Goal: Obtain resource: Download file/media

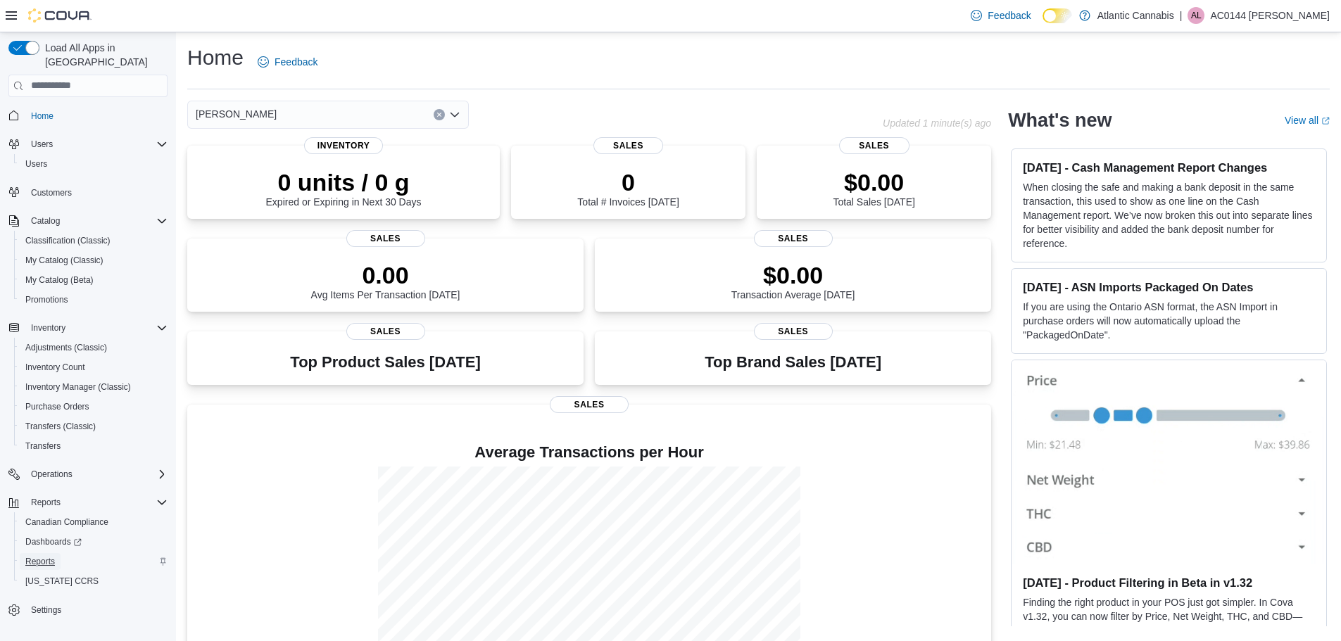
click at [37, 556] on span "Reports" at bounding box center [40, 561] width 30 height 11
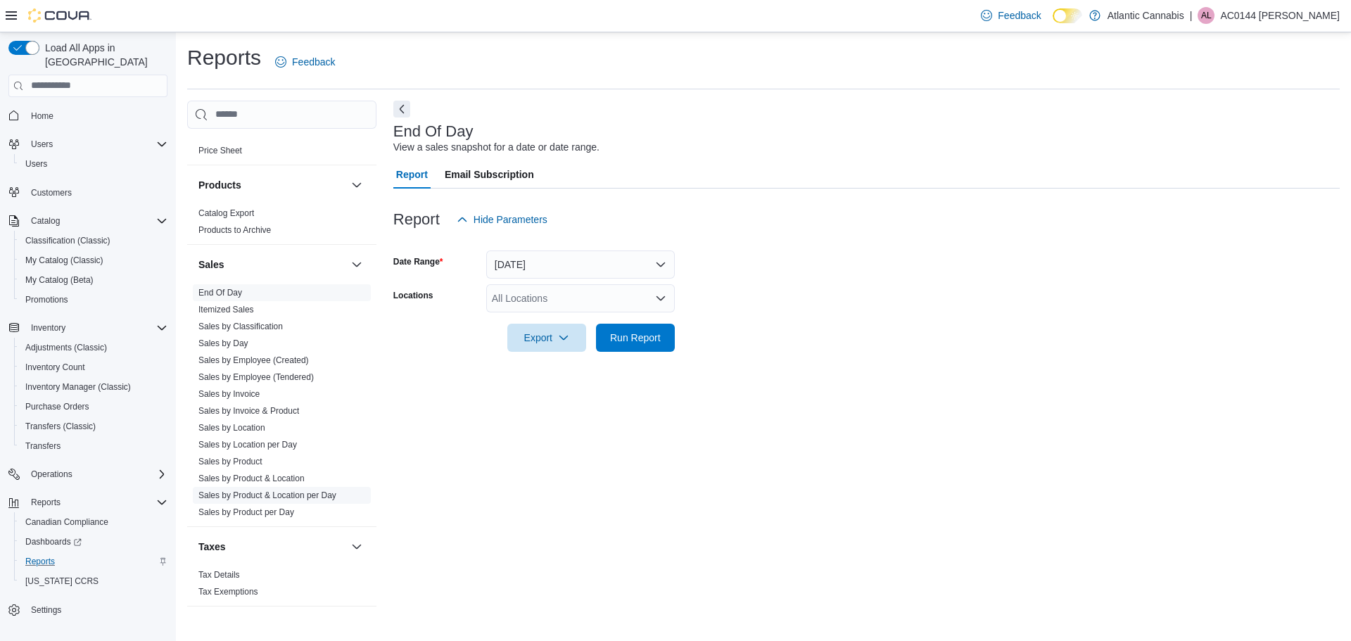
scroll to position [809, 0]
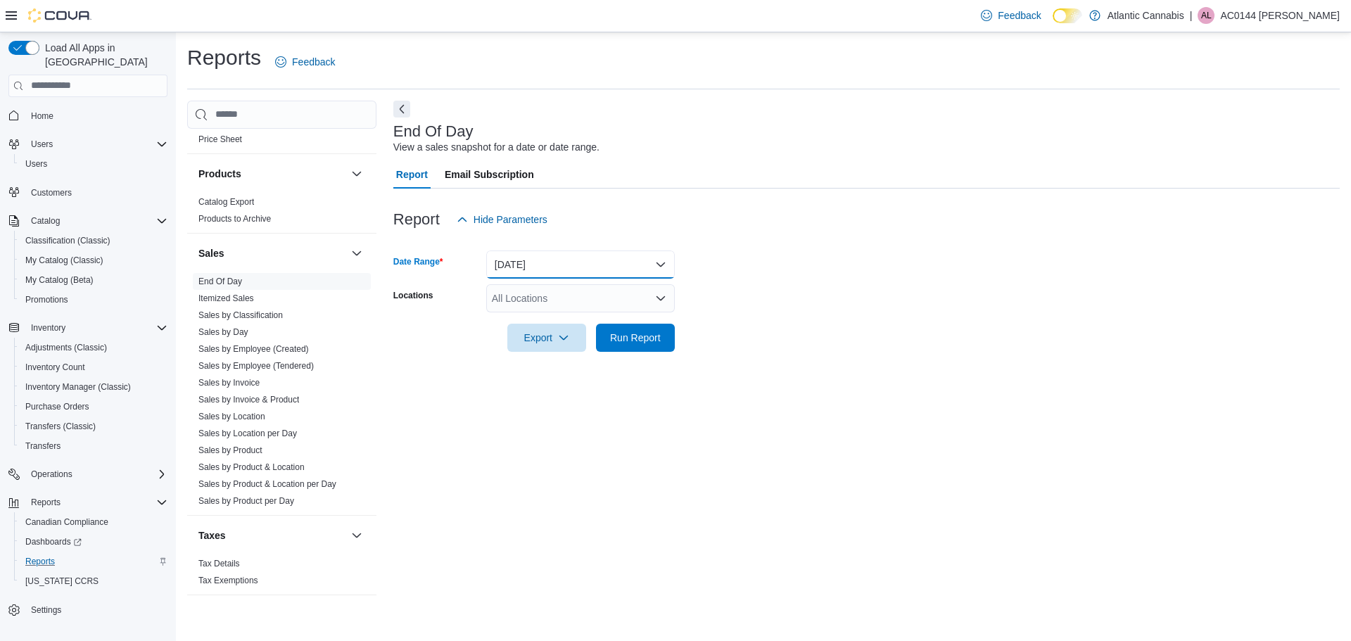
click at [517, 268] on button "Today" at bounding box center [580, 265] width 189 height 28
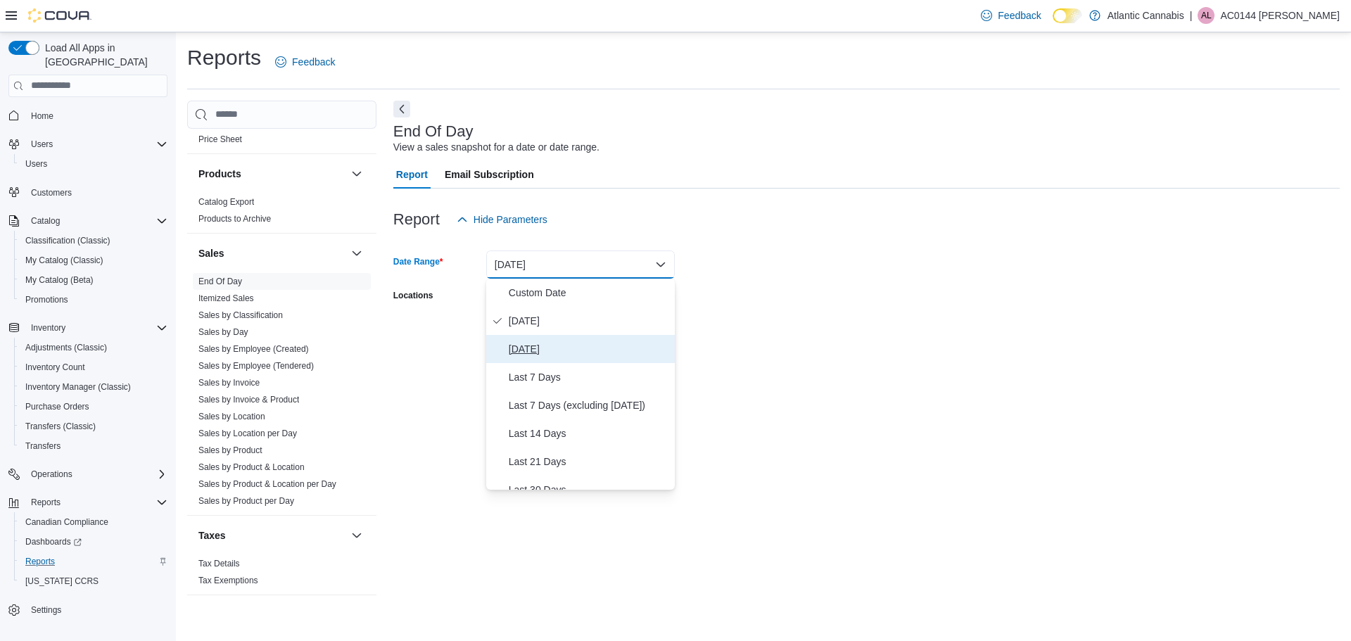
click at [531, 353] on span "Yesterday" at bounding box center [589, 349] width 160 height 17
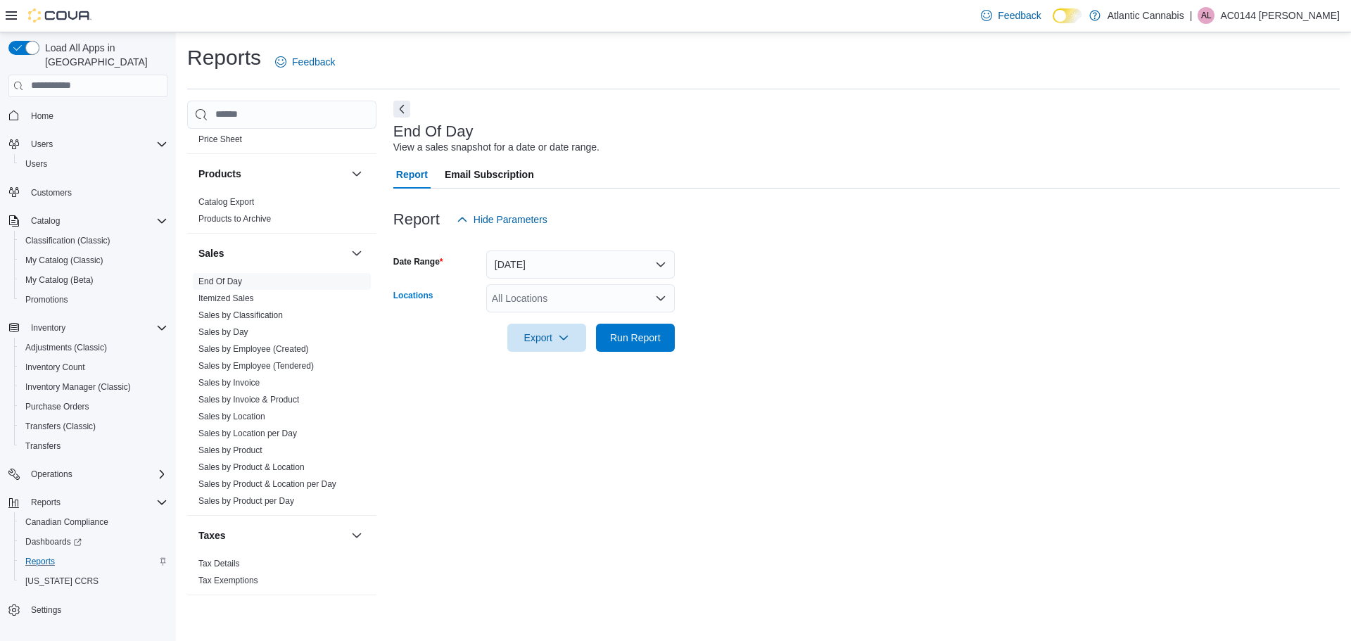
click at [518, 300] on div "All Locations" at bounding box center [580, 298] width 189 height 28
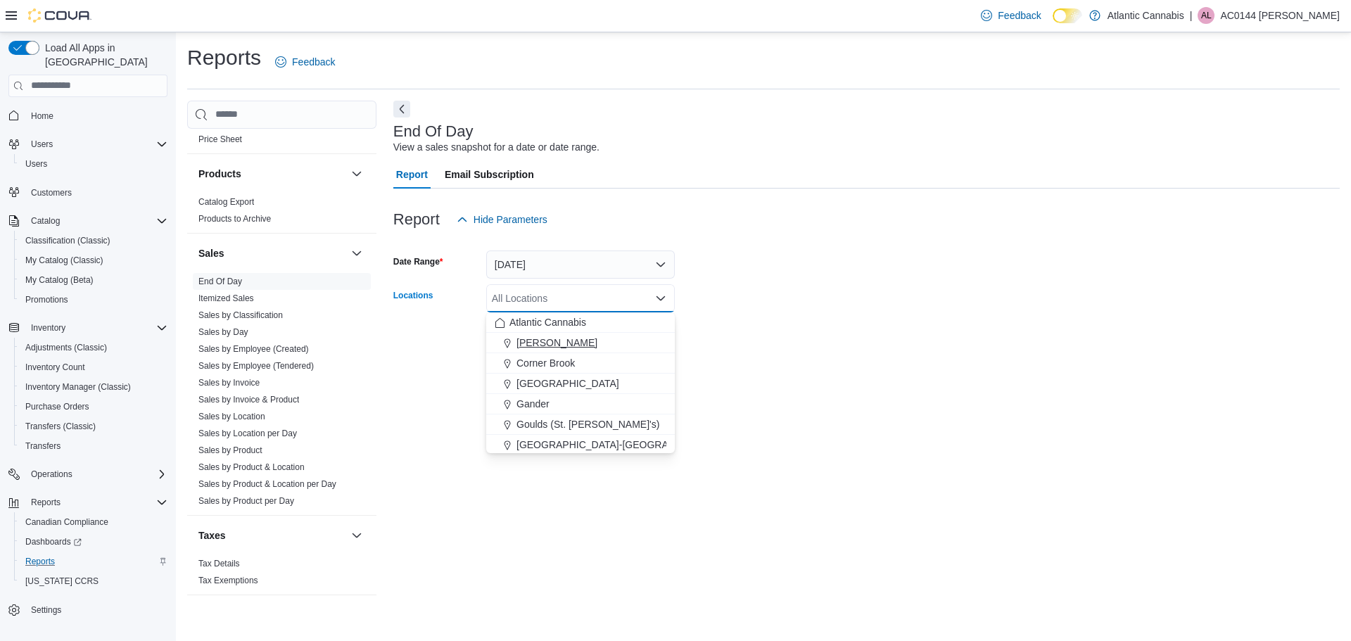
click at [525, 349] on span "[PERSON_NAME]" at bounding box center [557, 343] width 81 height 14
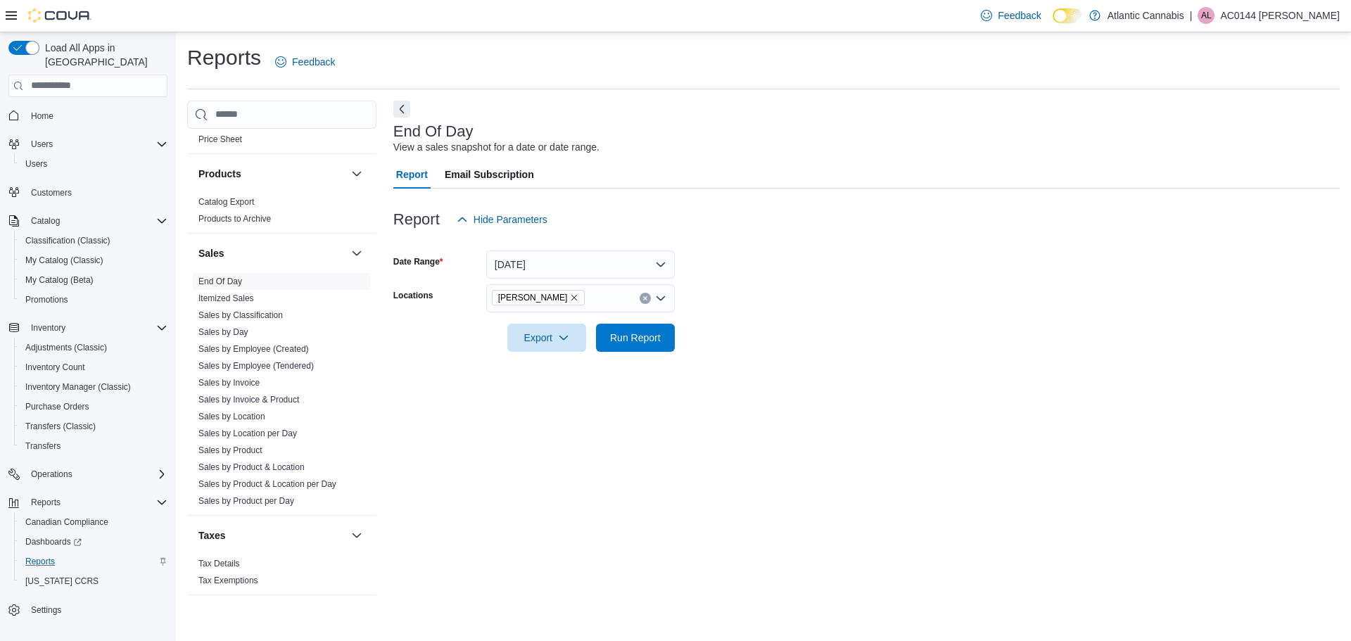
click at [773, 338] on form "Date Range Yesterday Locations Bay Roberts Export Run Report" at bounding box center [866, 293] width 946 height 118
click at [571, 338] on span "Export" at bounding box center [547, 337] width 62 height 28
click at [550, 400] on button "Export to Pdf" at bounding box center [549, 394] width 80 height 28
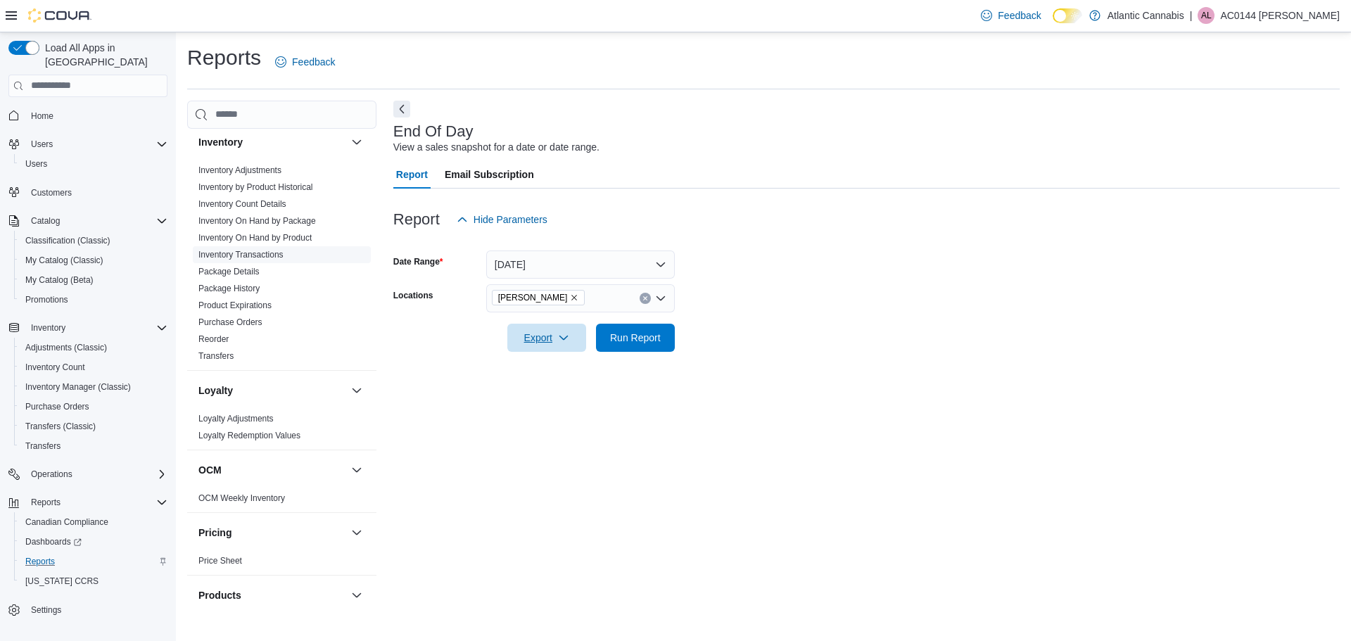
scroll to position [386, 0]
click at [270, 243] on span "Inventory On Hand by Product" at bounding box center [254, 238] width 113 height 11
click at [274, 237] on link "Inventory On Hand by Product" at bounding box center [254, 239] width 113 height 10
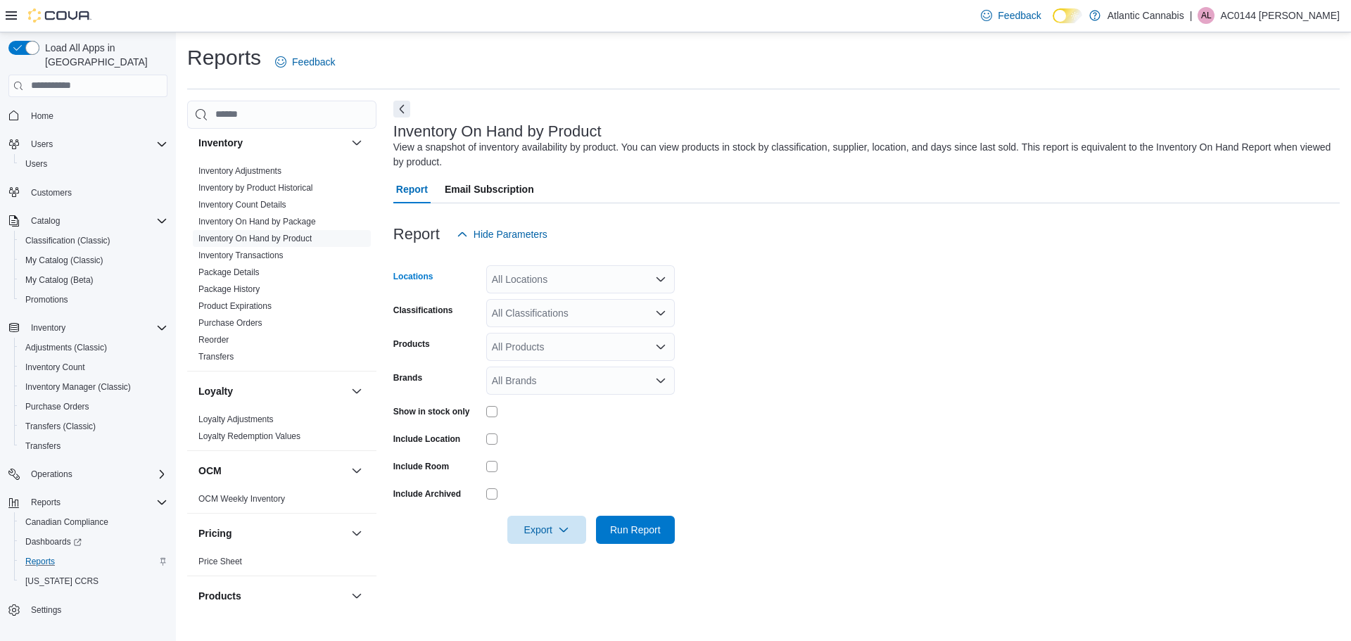
click at [551, 282] on div "All Locations" at bounding box center [580, 279] width 189 height 28
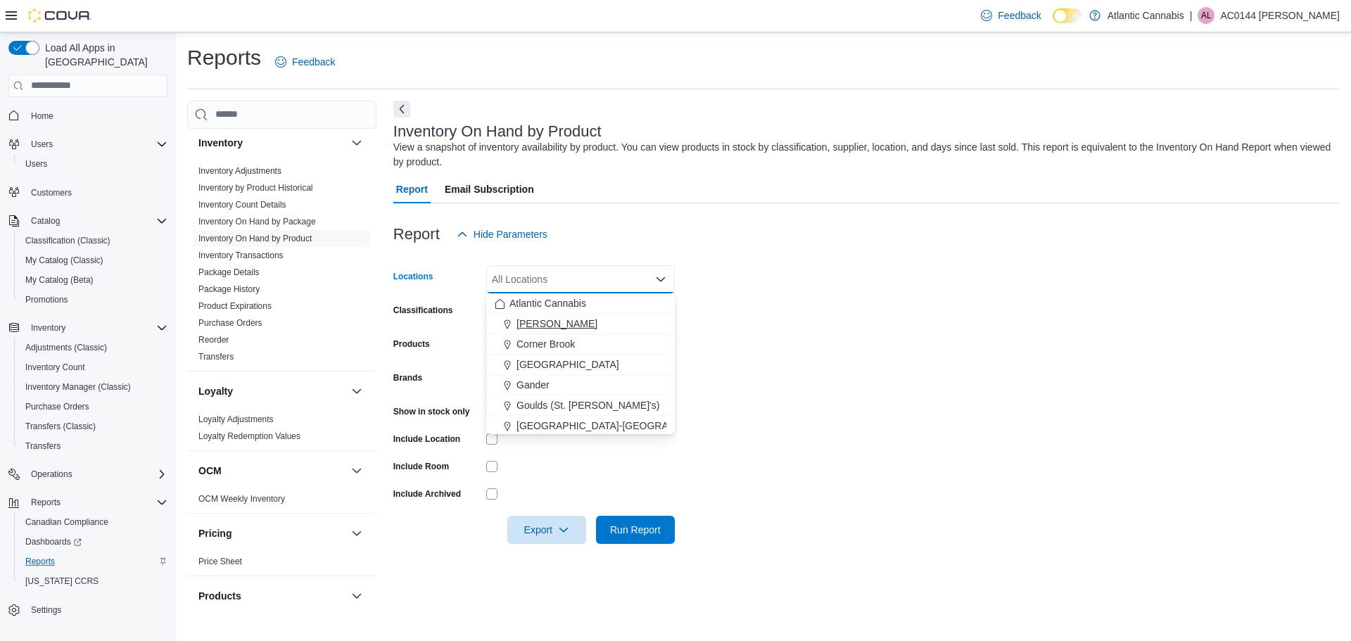
click at [545, 320] on span "[PERSON_NAME]" at bounding box center [557, 324] width 81 height 14
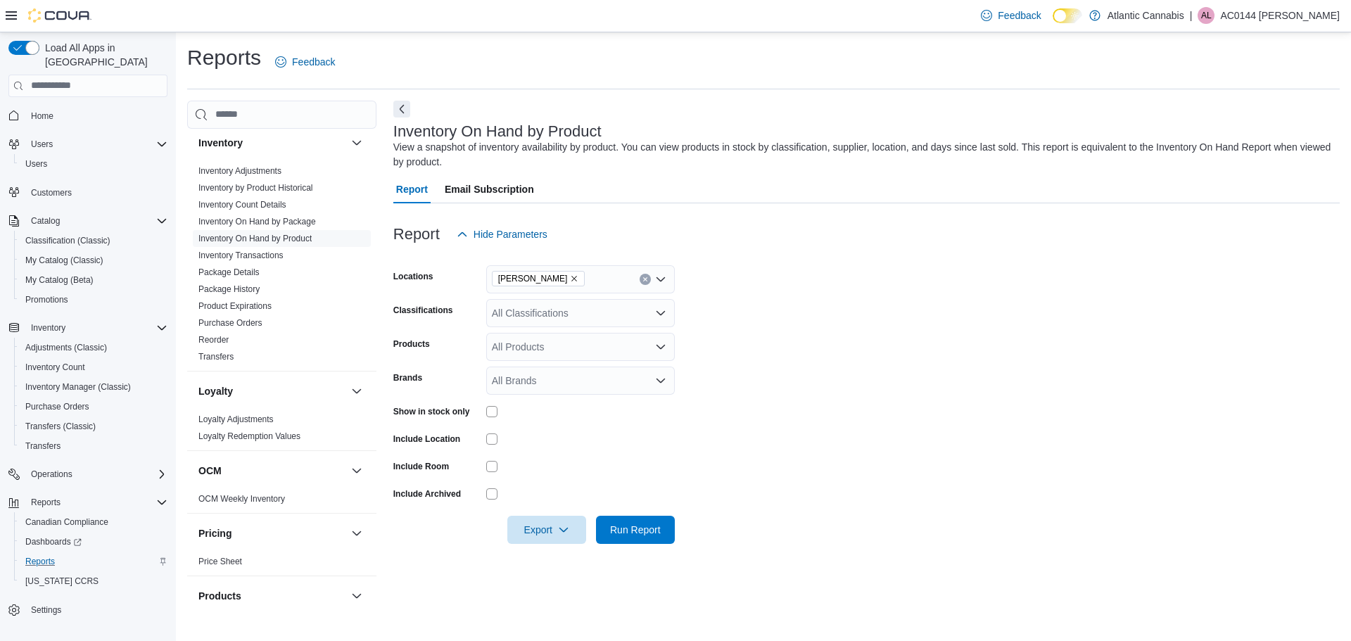
click at [817, 331] on form "Locations Bay Roberts Classifications All Classifications Products All Products…" at bounding box center [866, 396] width 946 height 296
click at [563, 315] on div "All Classifications" at bounding box center [580, 313] width 189 height 28
click at [545, 435] on div "Oil" at bounding box center [581, 439] width 172 height 14
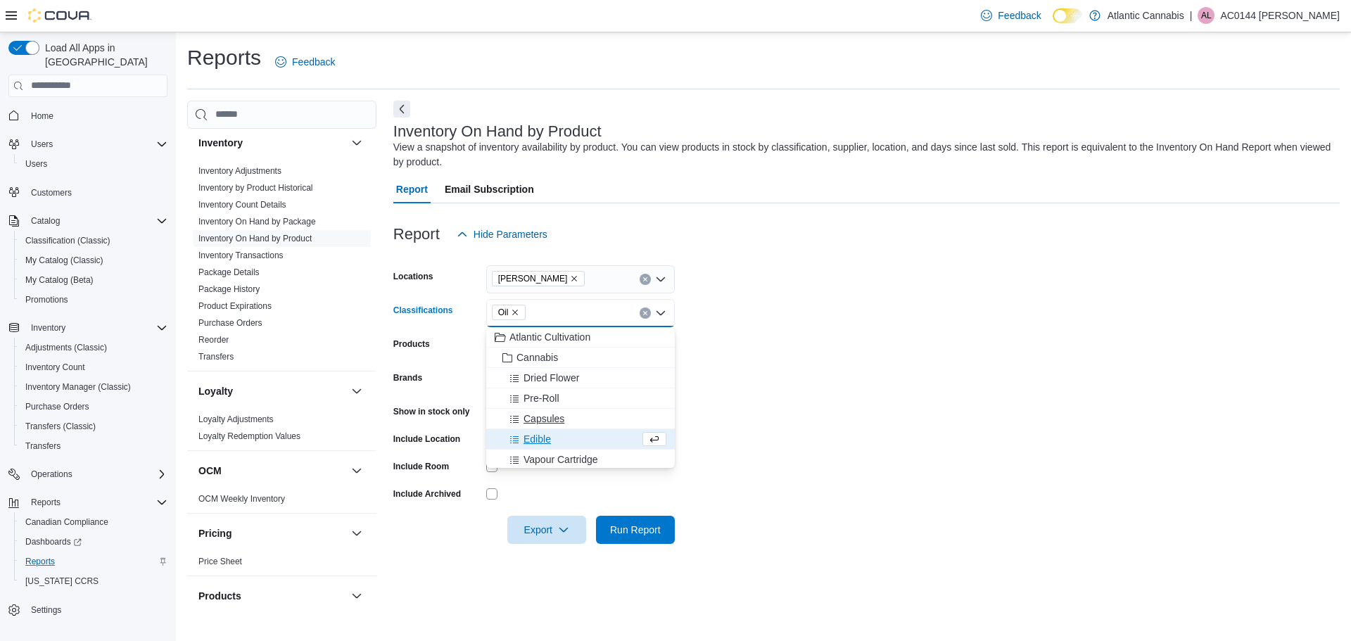
click at [549, 419] on span "Capsules" at bounding box center [544, 419] width 41 height 14
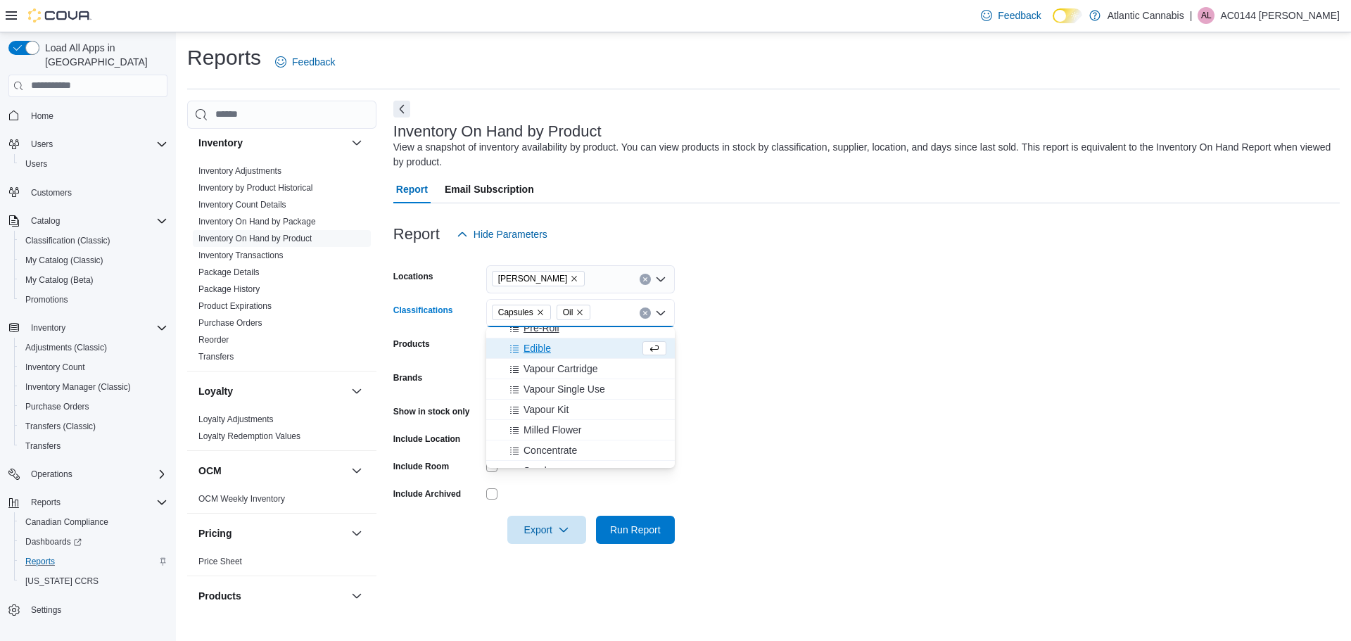
scroll to position [141, 0]
click at [553, 358] on span "Milled Flower" at bounding box center [553, 360] width 58 height 14
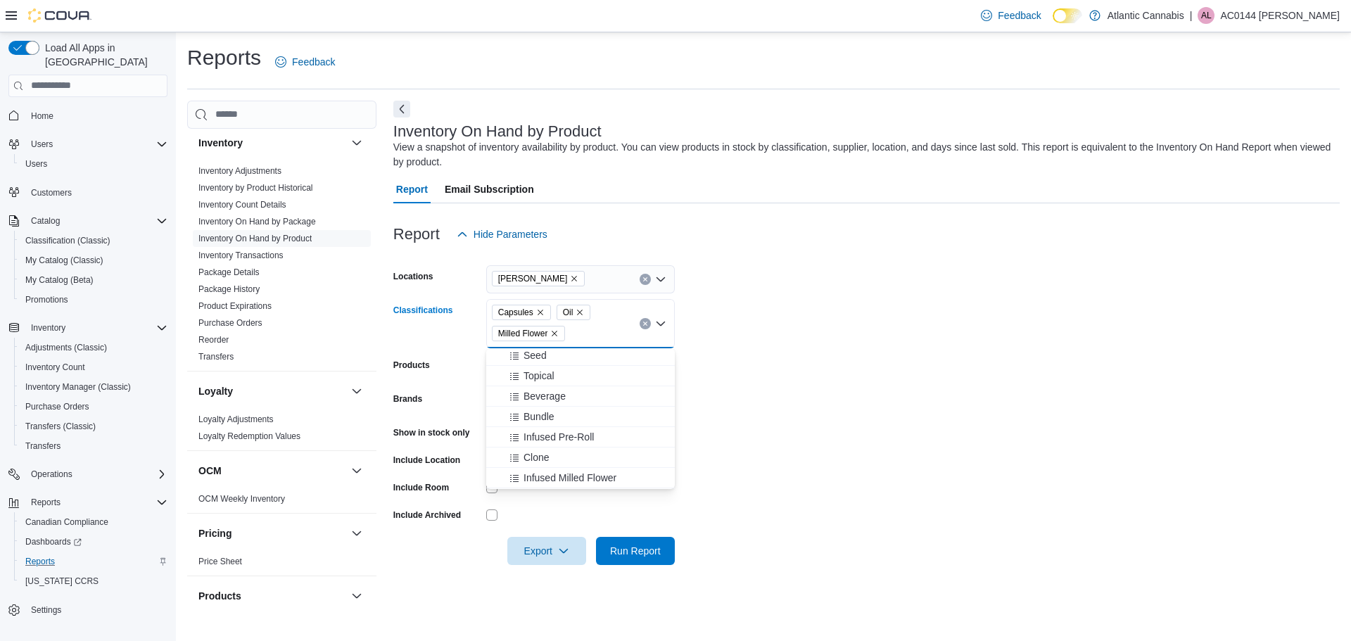
scroll to position [211, 0]
click at [577, 413] on span "Infused Pre-Roll" at bounding box center [559, 412] width 70 height 14
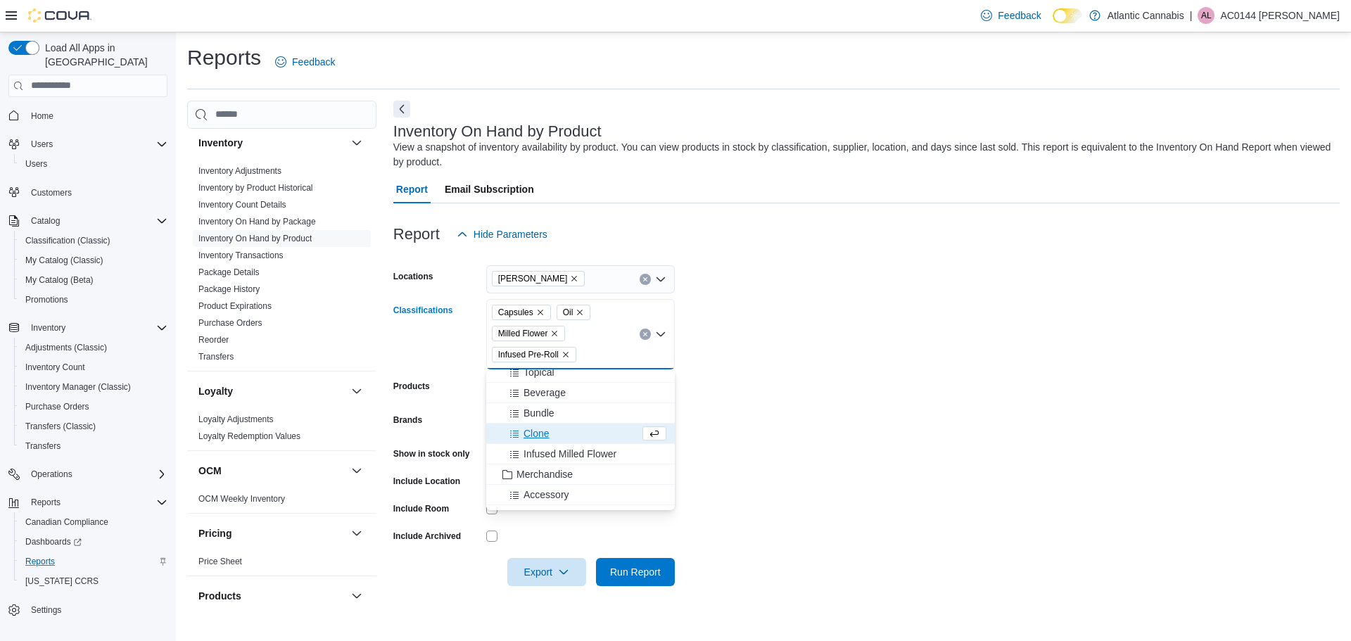
click at [882, 422] on form "Locations Bay Roberts Classifications Capsules Oil Milled Flower Infused Pre-Ro…" at bounding box center [866, 417] width 946 height 338
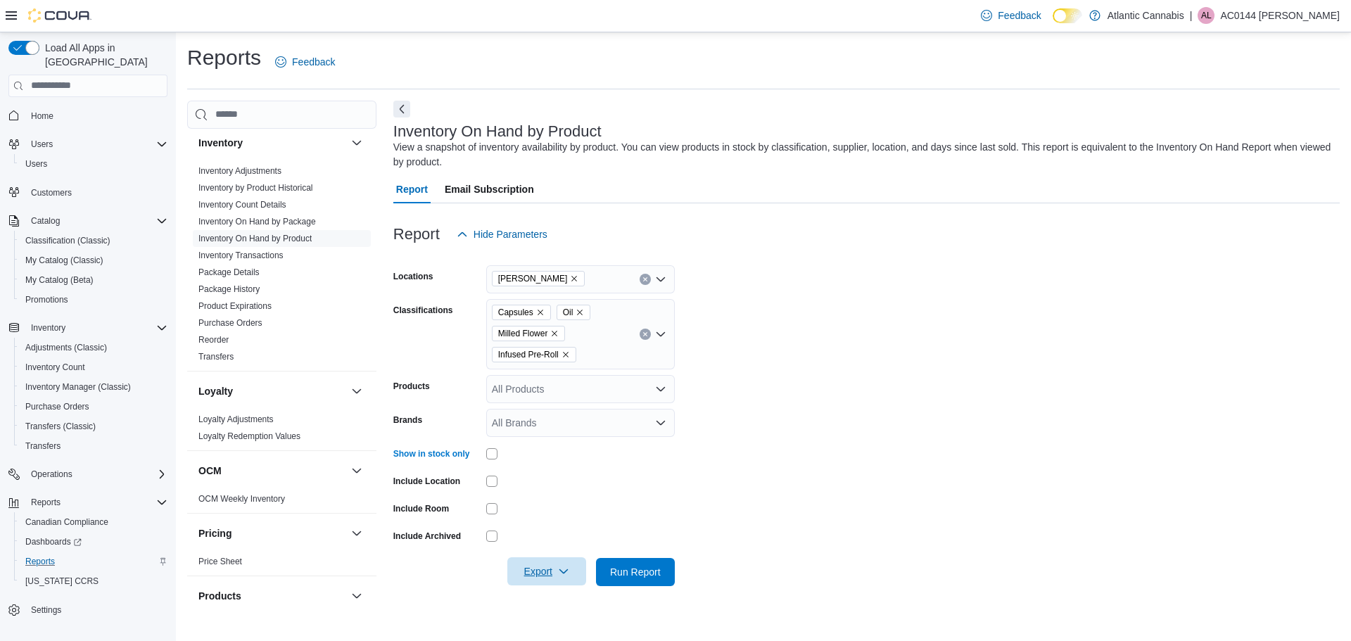
click at [562, 570] on icon "button" at bounding box center [563, 571] width 11 height 11
click at [550, 490] on span "Export to Excel" at bounding box center [548, 487] width 63 height 11
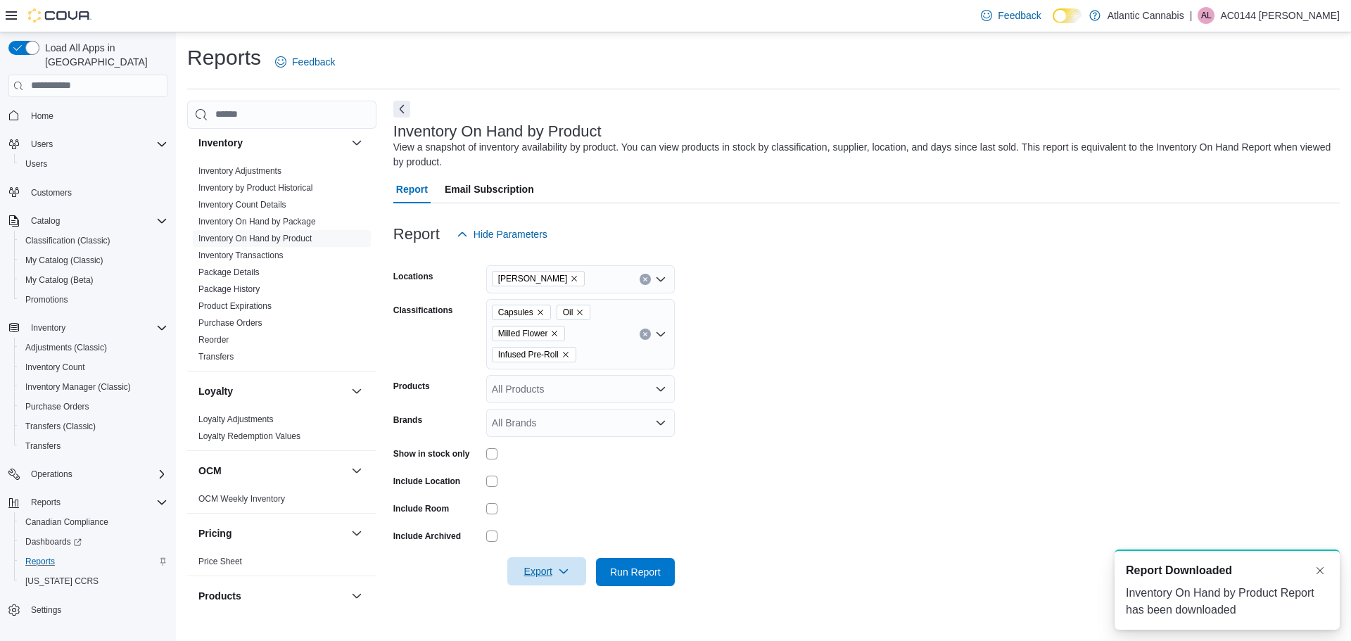
scroll to position [0, 0]
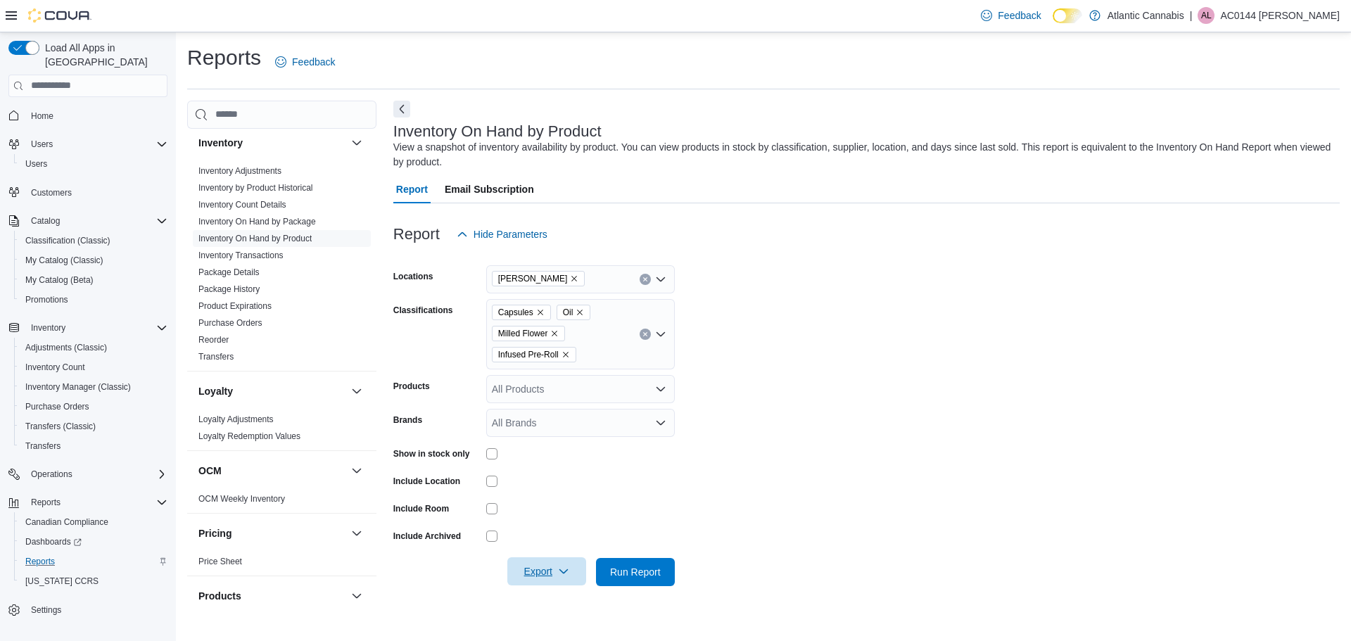
click at [566, 357] on icon "Remove Infused Pre-Roll from selection in this group" at bounding box center [566, 354] width 8 height 8
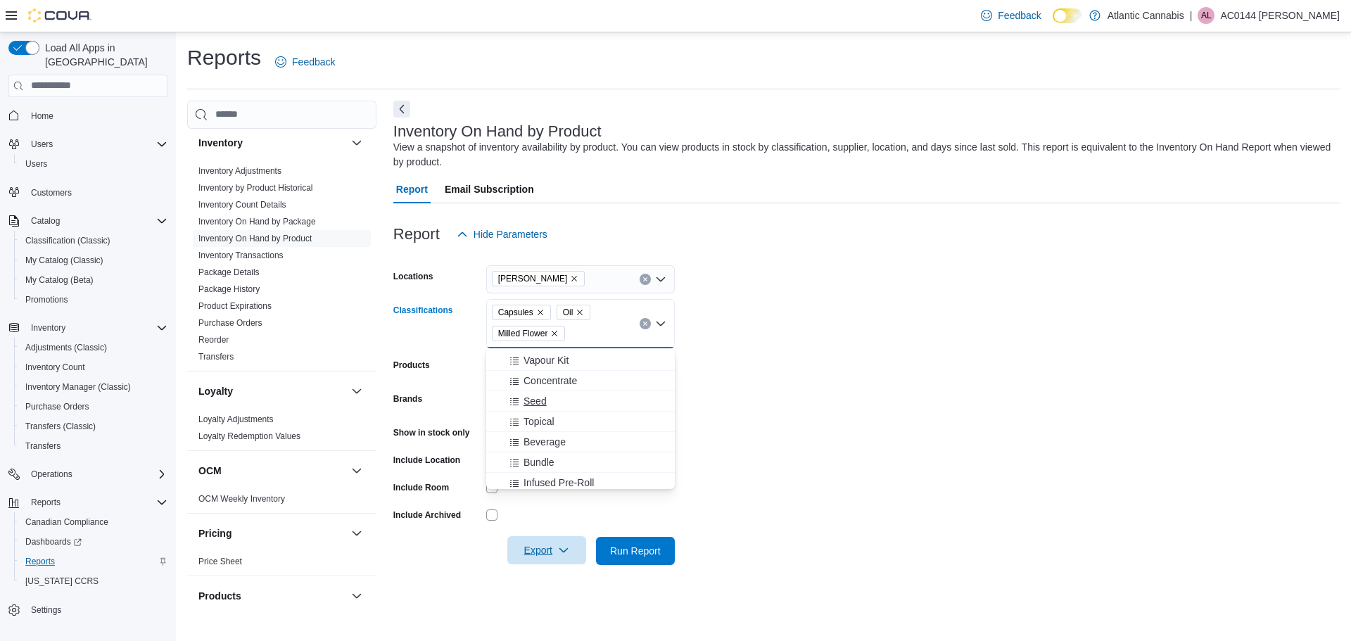
scroll to position [211, 0]
click at [591, 455] on span "Infused Milled Flower" at bounding box center [570, 453] width 93 height 14
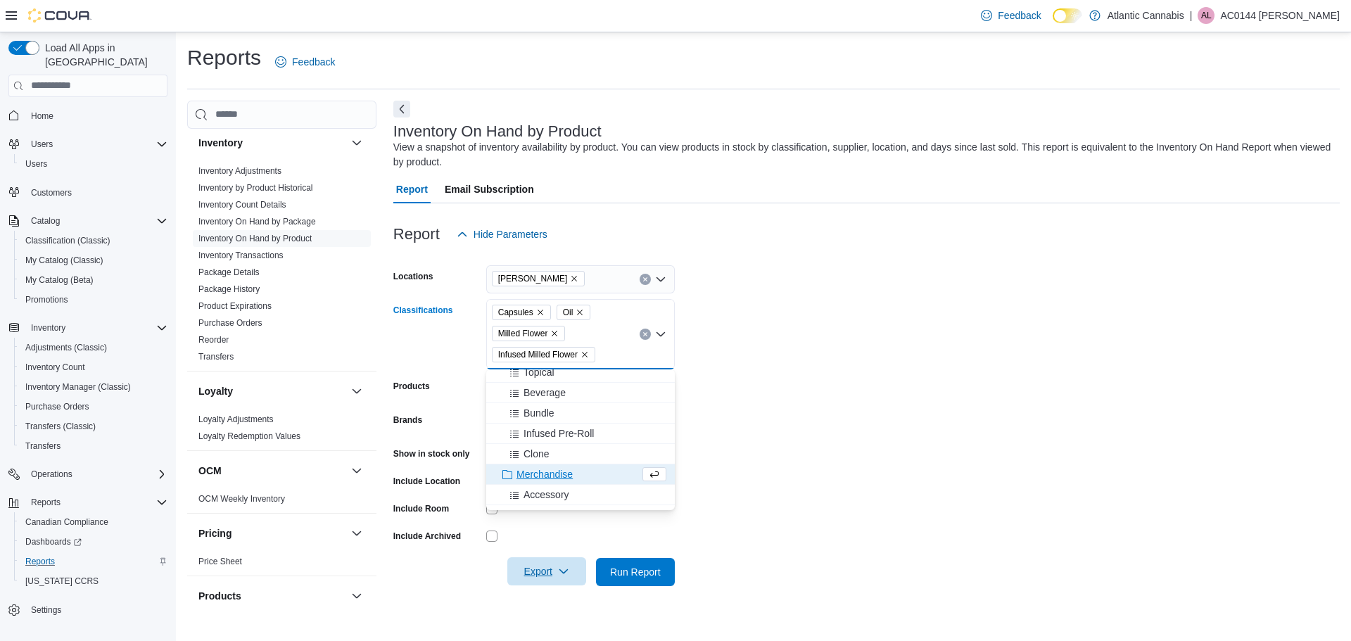
click at [780, 469] on form "Locations Bay Roberts Classifications Capsules Oil Milled Flower Infused Milled…" at bounding box center [866, 417] width 946 height 338
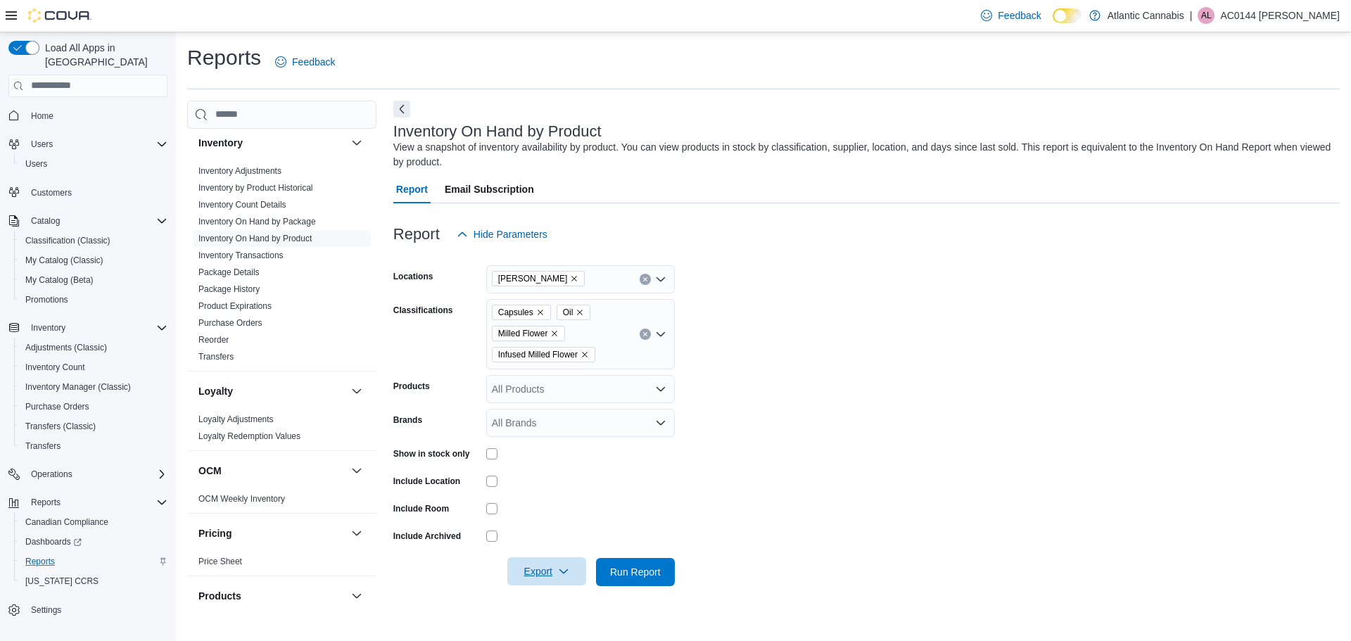
click at [568, 571] on icon "button" at bounding box center [563, 571] width 11 height 11
click at [556, 492] on span "Export to Excel" at bounding box center [548, 487] width 63 height 11
